Goal: Transaction & Acquisition: Purchase product/service

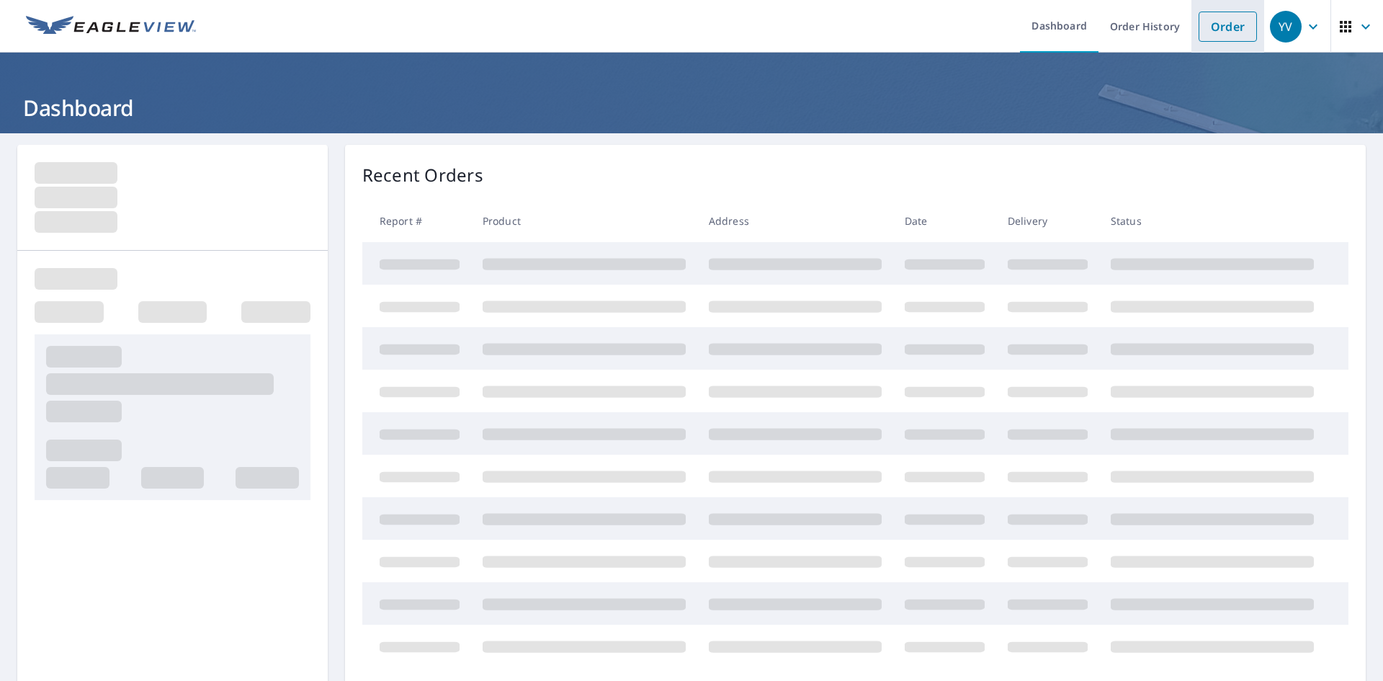
click at [1221, 32] on link "Order" at bounding box center [1228, 27] width 58 height 30
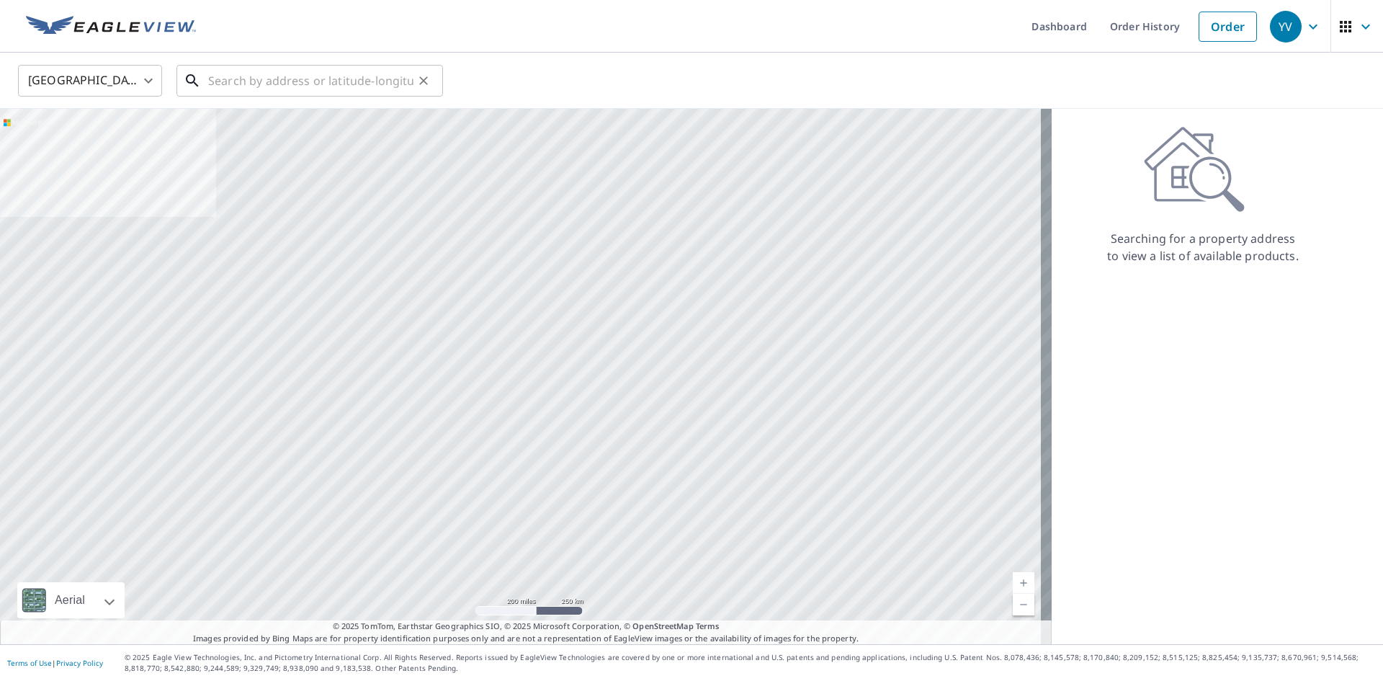
click at [300, 83] on input "text" at bounding box center [310, 81] width 205 height 40
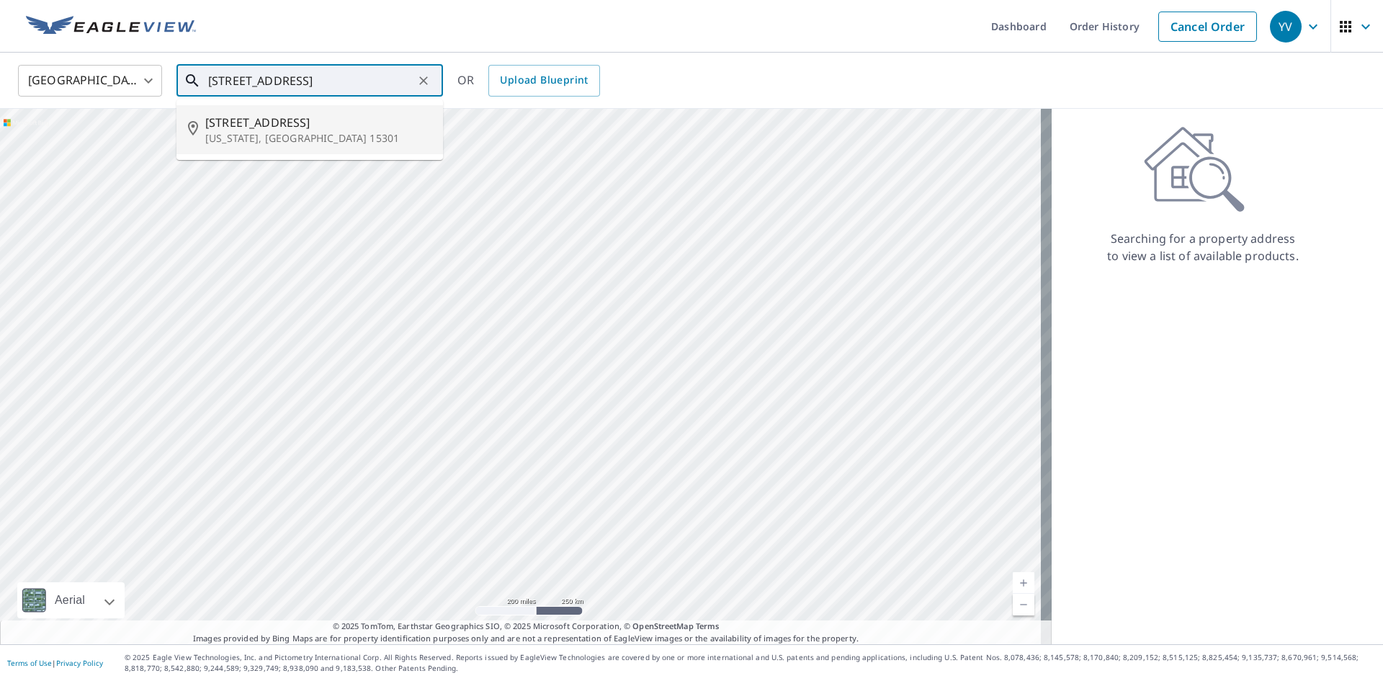
click at [258, 125] on span "[STREET_ADDRESS]" at bounding box center [318, 122] width 226 height 17
type input "[STREET_ADDRESS][US_STATE]"
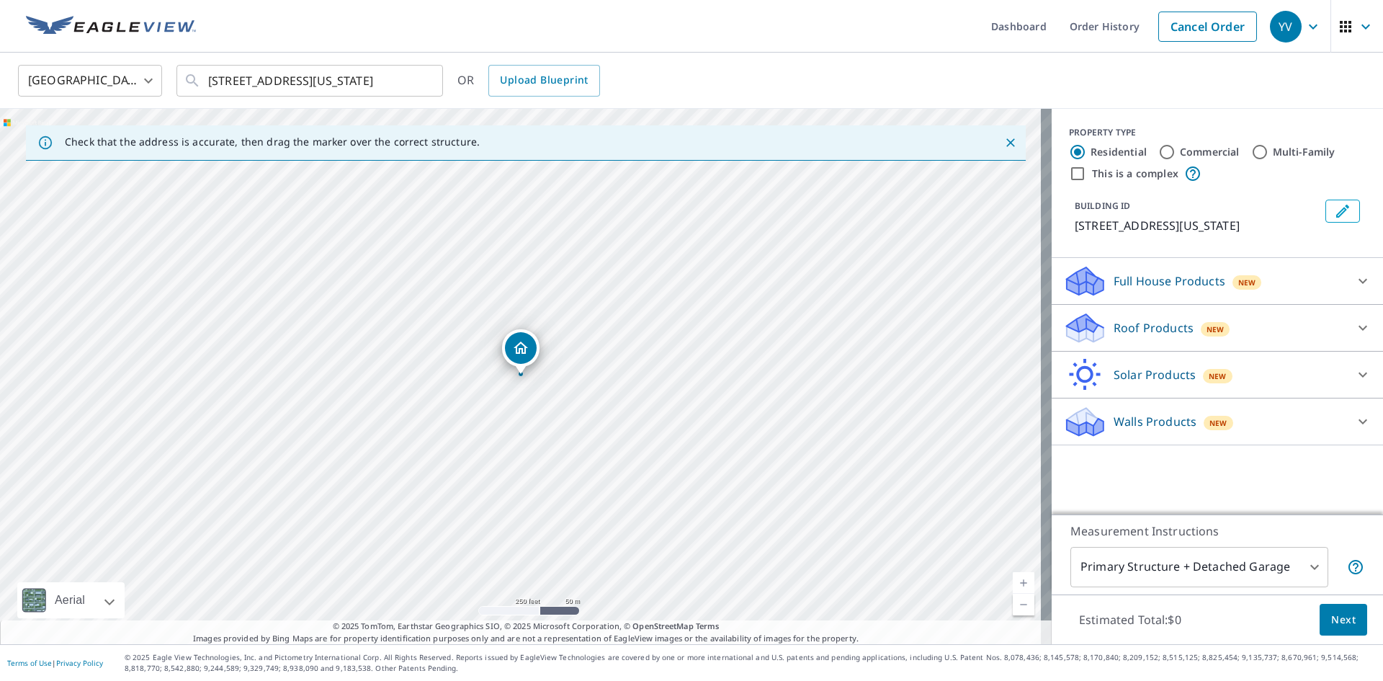
click at [1176, 342] on div "Roof Products New" at bounding box center [1204, 328] width 282 height 34
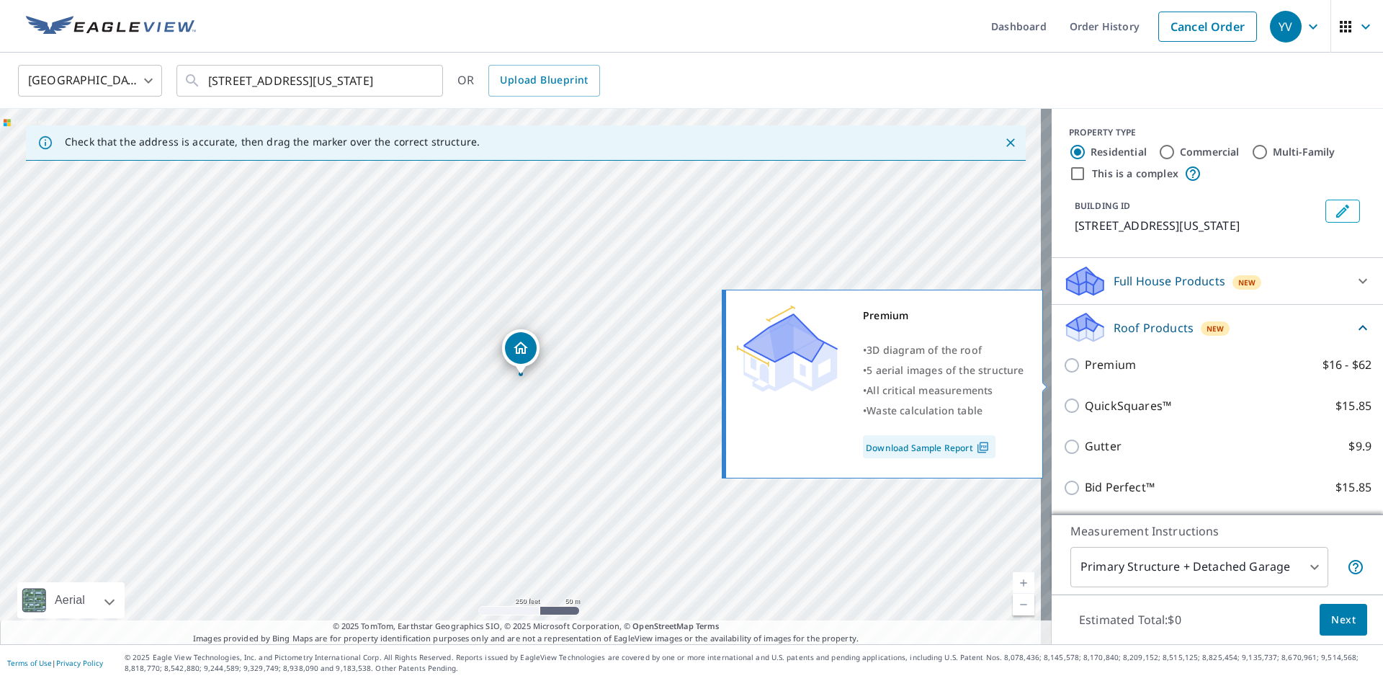
click at [1133, 374] on label "Premium $16 - $62" at bounding box center [1228, 365] width 287 height 18
click at [1085, 374] on input "Premium $16 - $62" at bounding box center [1074, 365] width 22 height 17
checkbox input "true"
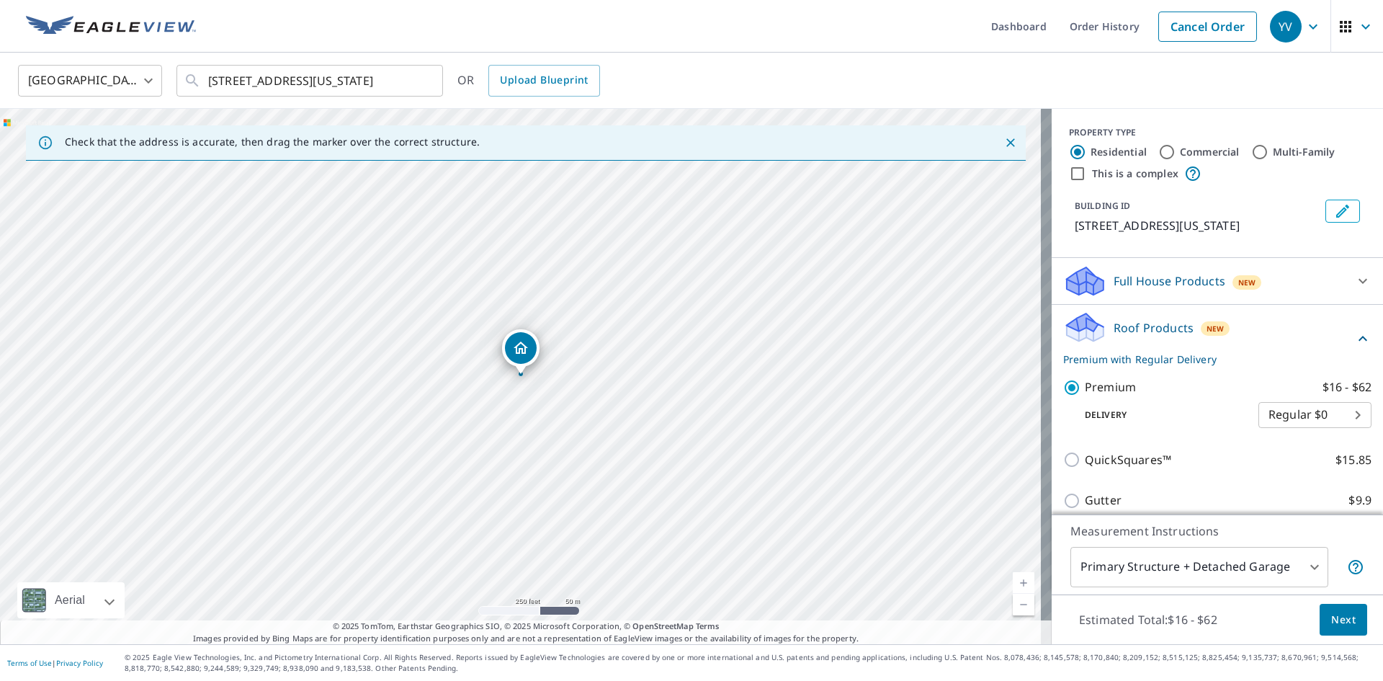
click at [1331, 619] on span "Next" at bounding box center [1343, 620] width 24 height 18
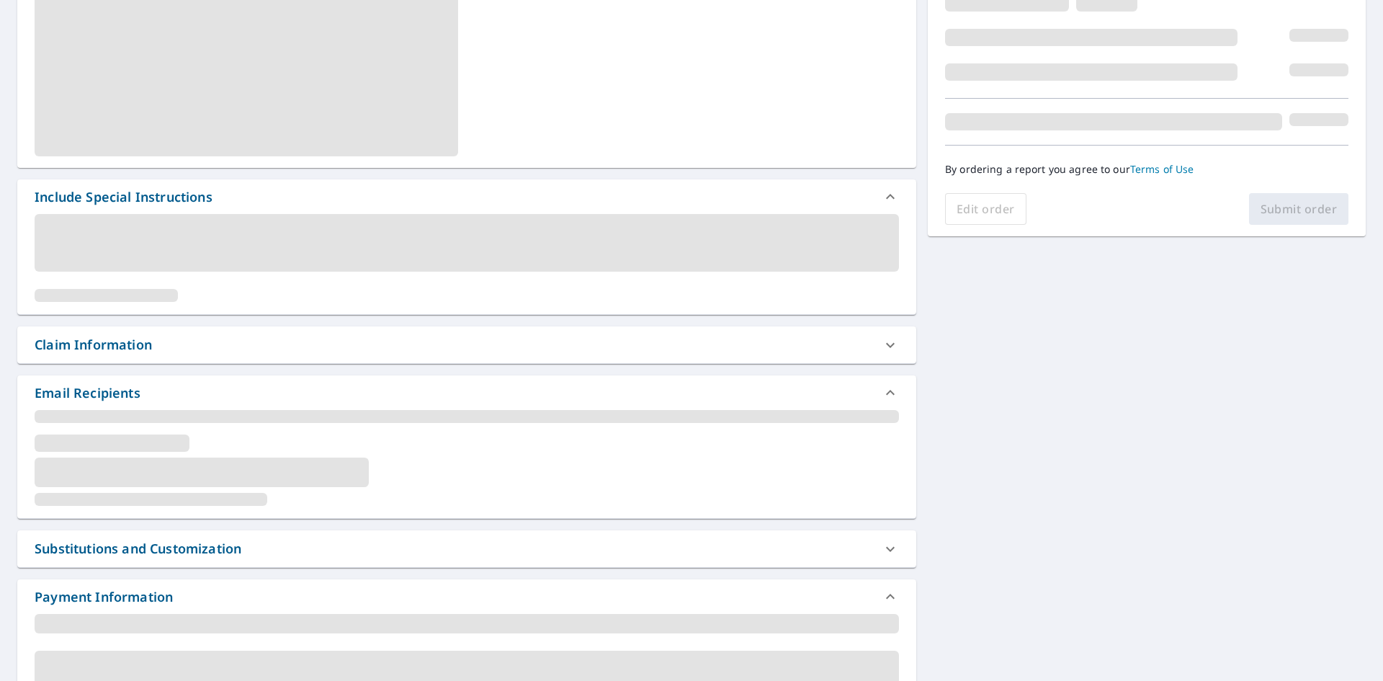
scroll to position [226, 0]
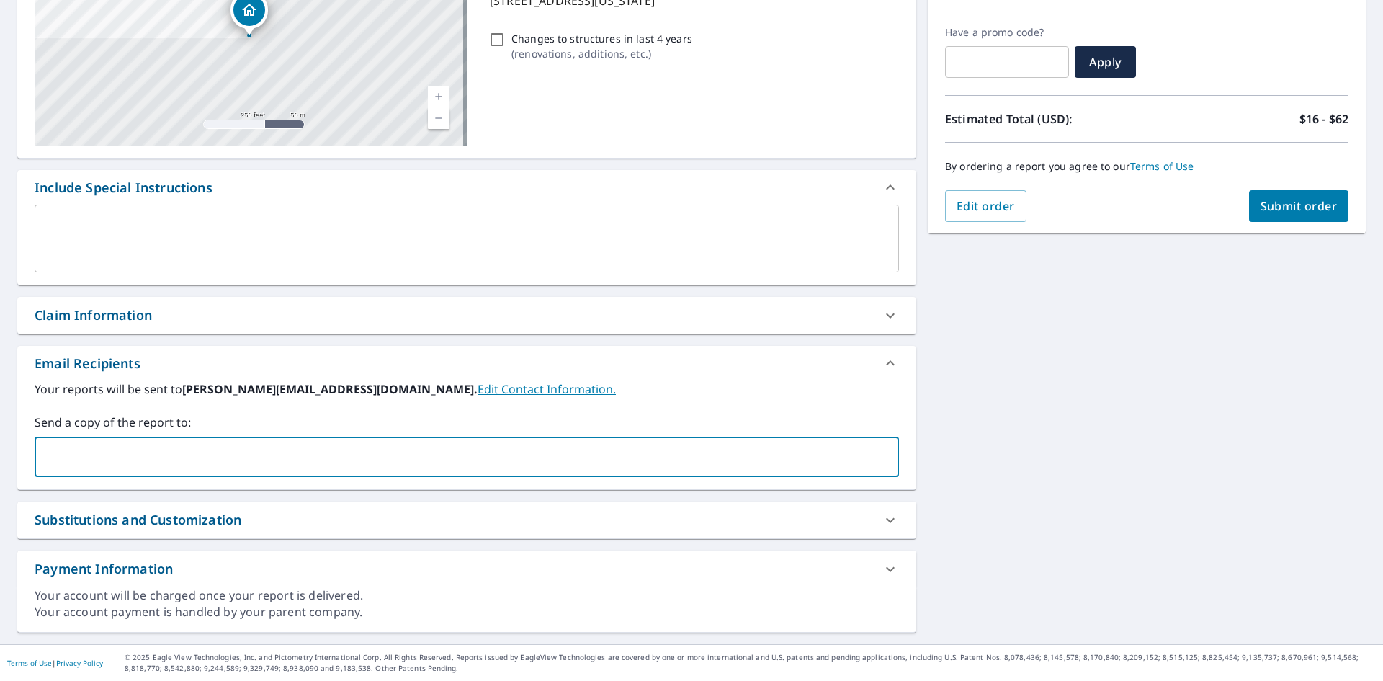
click at [104, 456] on input "text" at bounding box center [456, 456] width 830 height 27
type input "[EMAIL_ADDRESS][DOMAIN_NAME]"
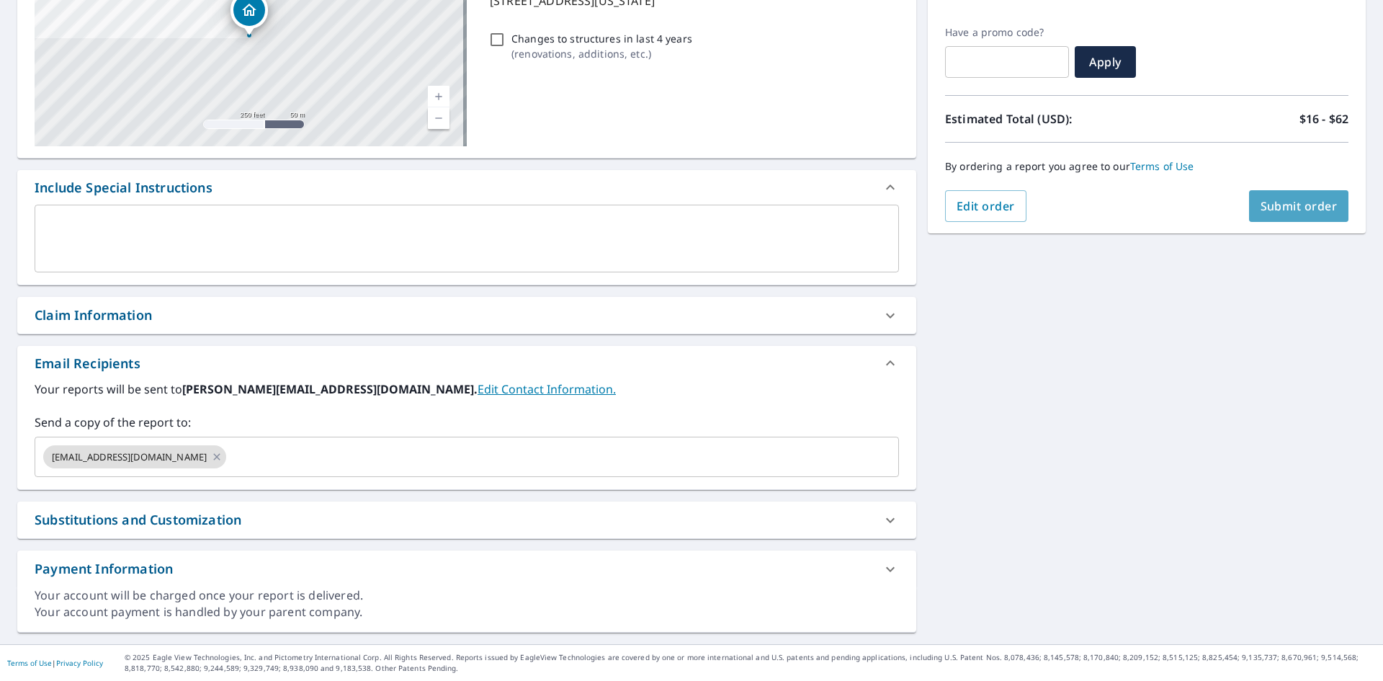
click at [1305, 212] on span "Submit order" at bounding box center [1299, 206] width 77 height 16
checkbox input "true"
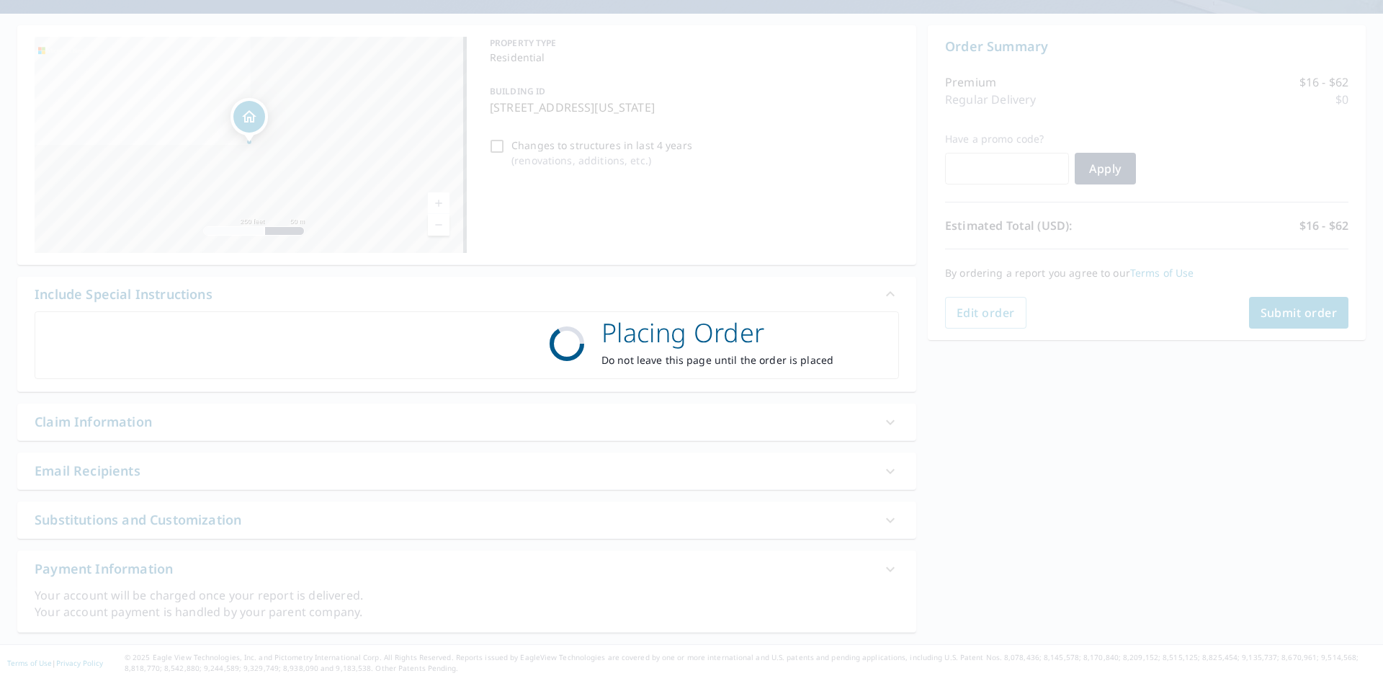
scroll to position [120, 0]
